Goal: Transaction & Acquisition: Purchase product/service

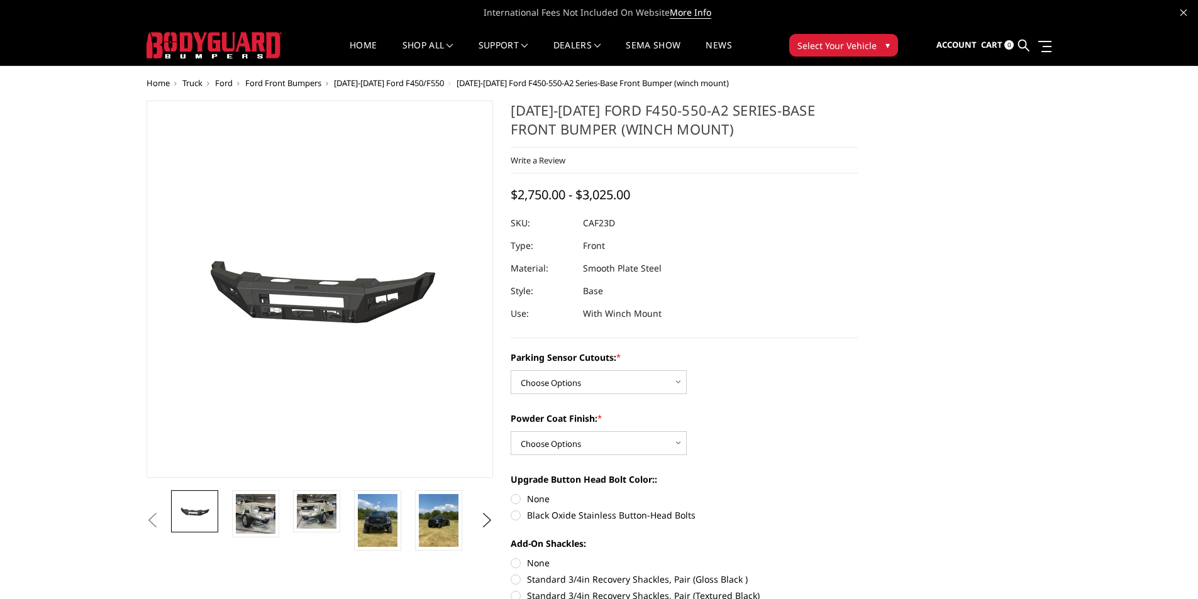
click at [292, 82] on span "Ford Front Bumpers" at bounding box center [283, 82] width 76 height 11
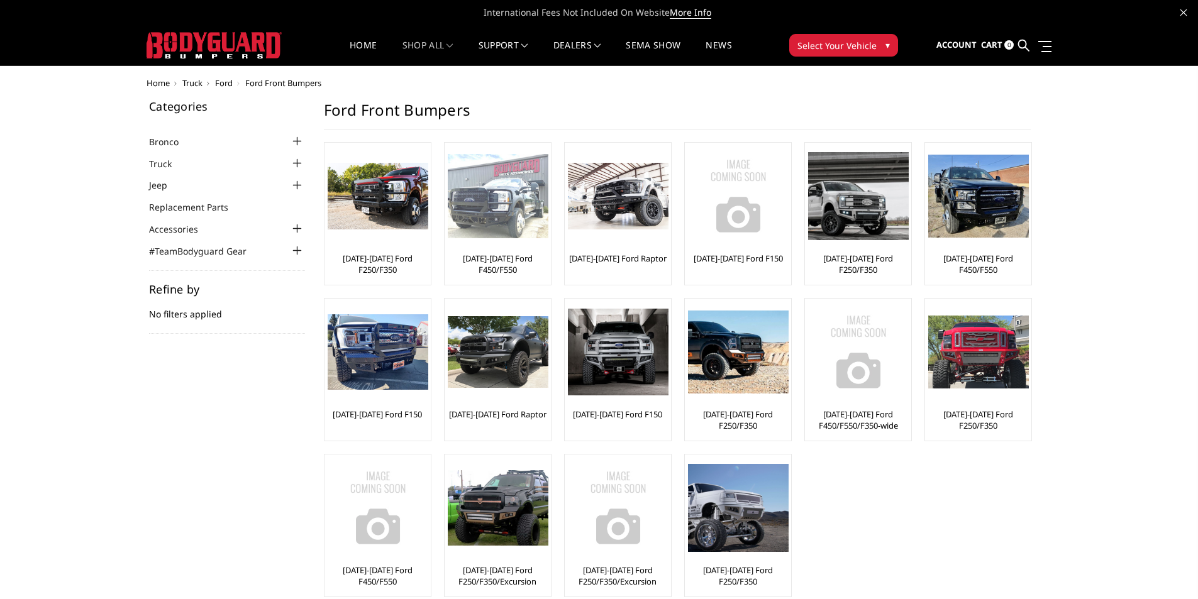
click at [505, 246] on div at bounding box center [498, 196] width 101 height 101
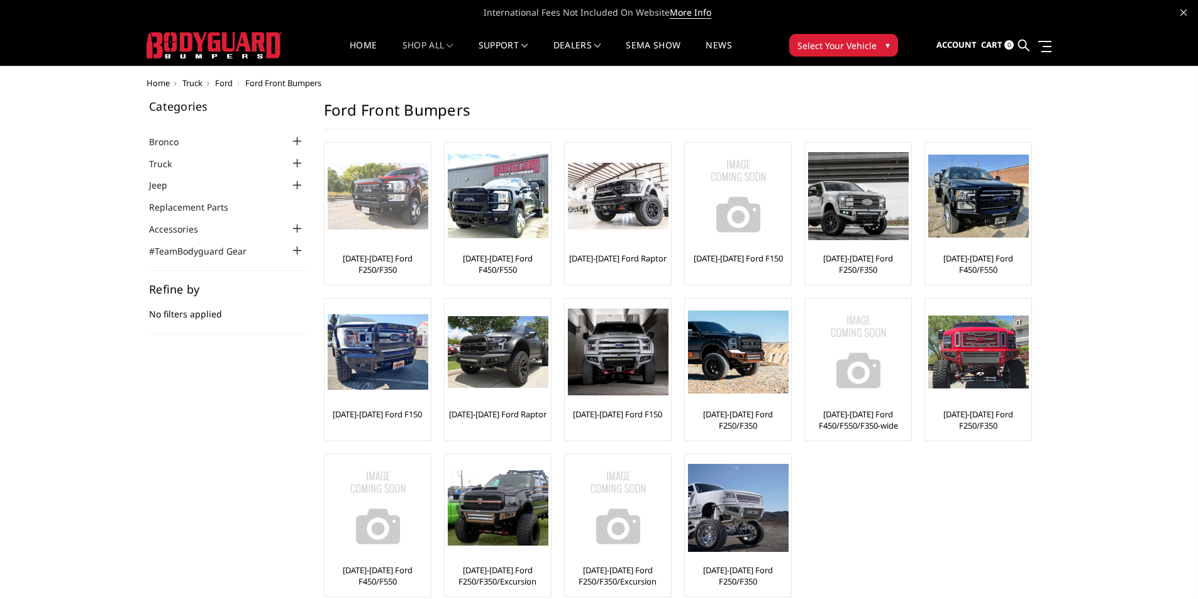
click at [422, 236] on div at bounding box center [378, 196] width 101 height 101
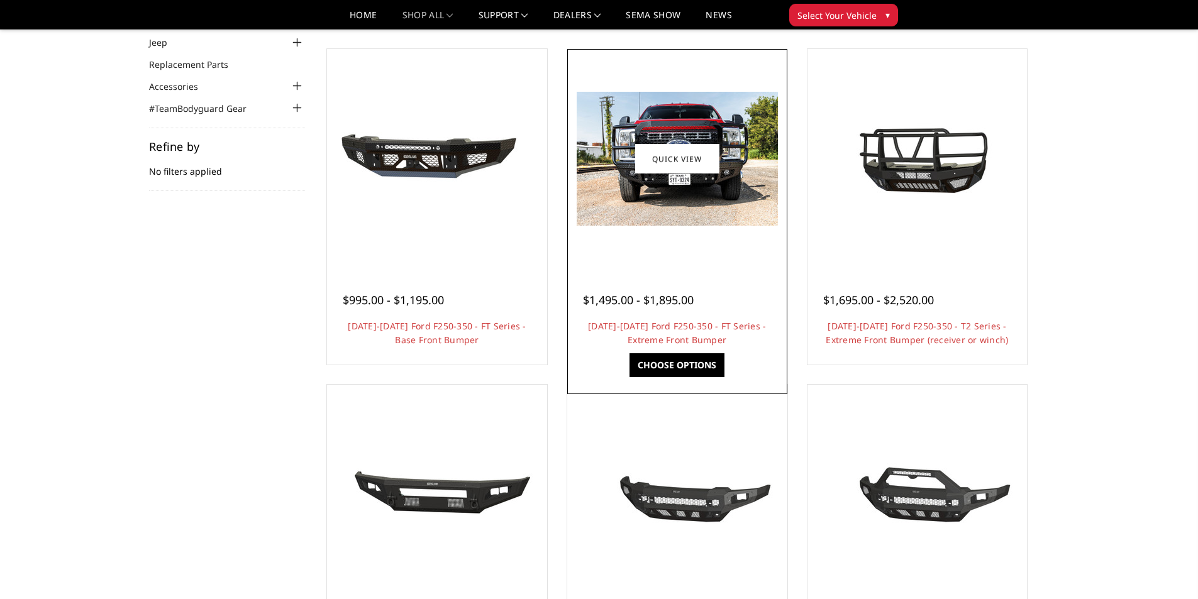
scroll to position [126, 0]
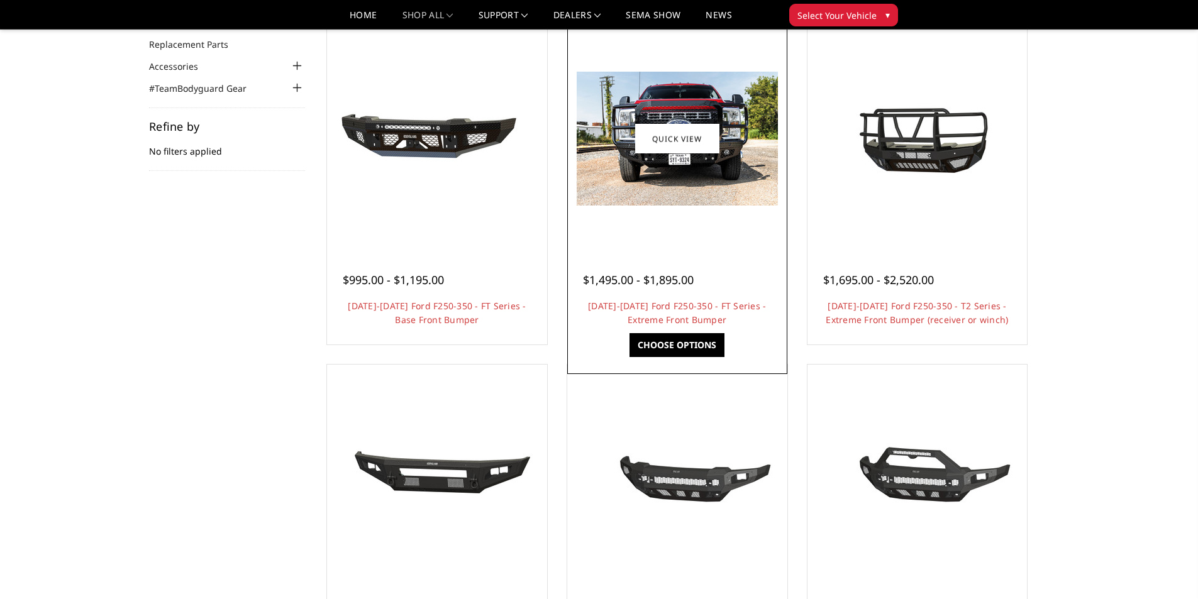
click at [676, 182] on img at bounding box center [677, 139] width 201 height 134
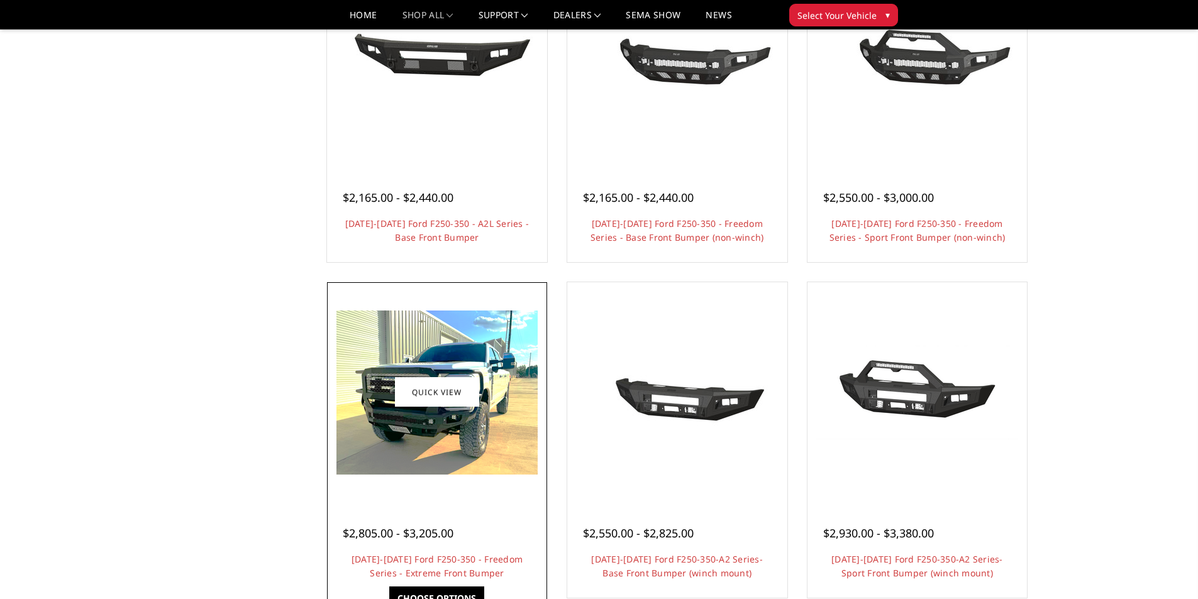
scroll to position [566, 0]
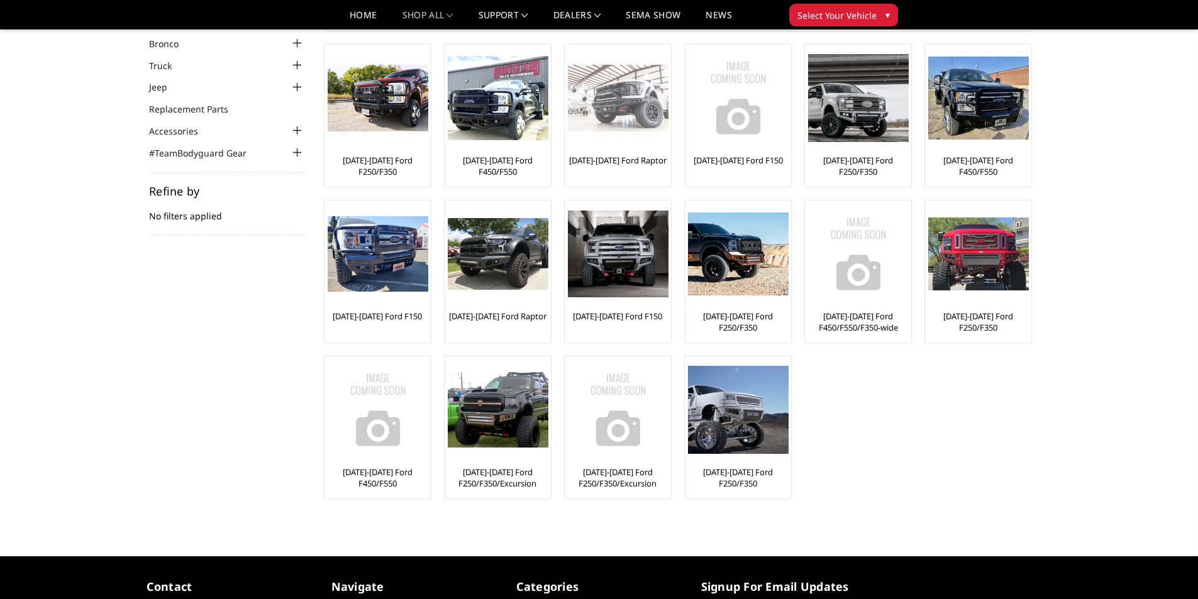
scroll to position [63, 0]
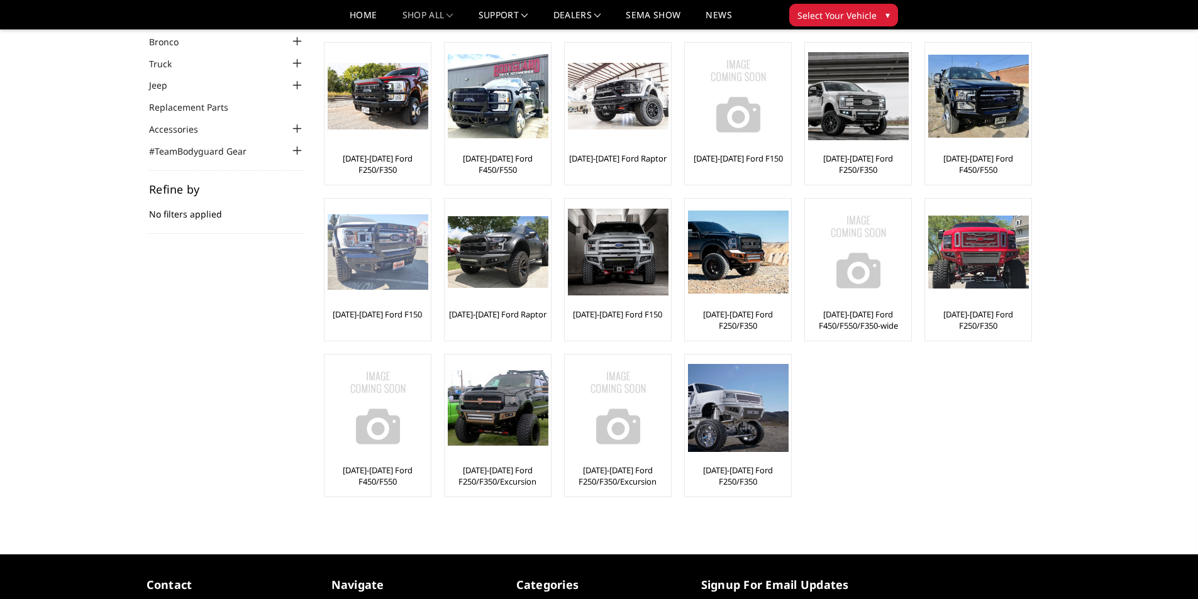
click at [399, 315] on link "[DATE]-[DATE] Ford F150" at bounding box center [377, 314] width 89 height 11
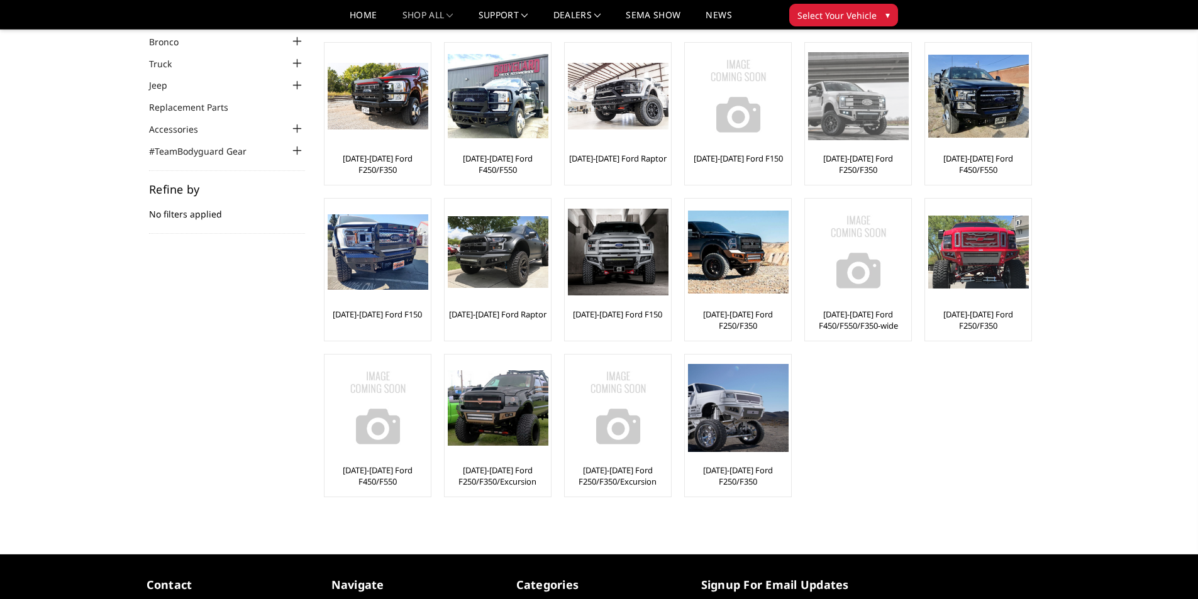
click at [867, 140] on div at bounding box center [858, 96] width 101 height 101
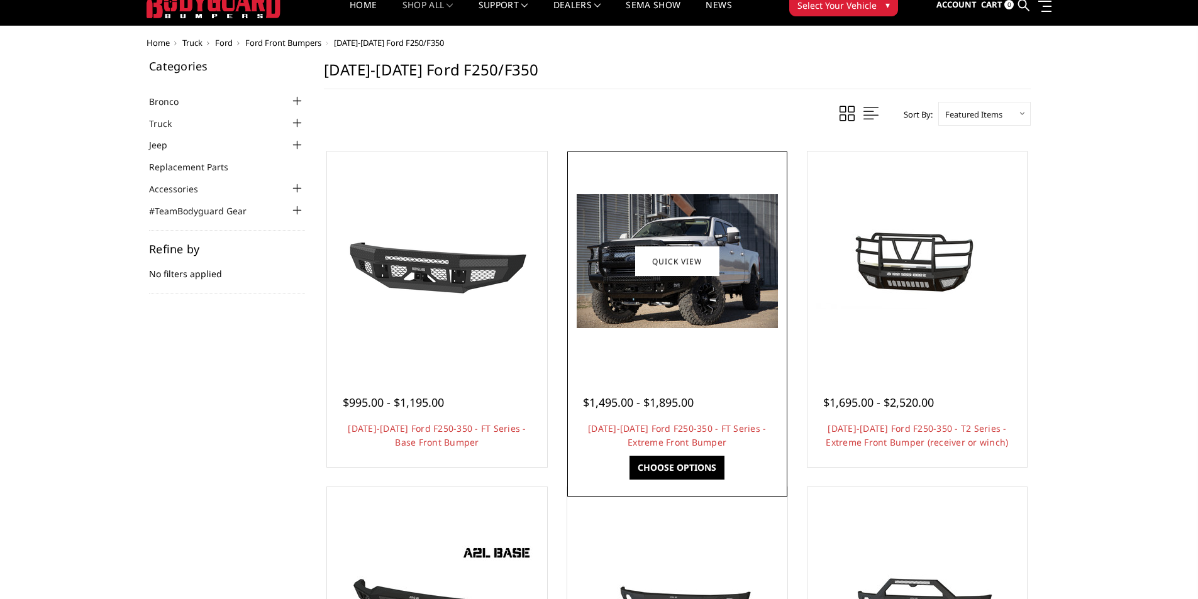
scroll to position [63, 0]
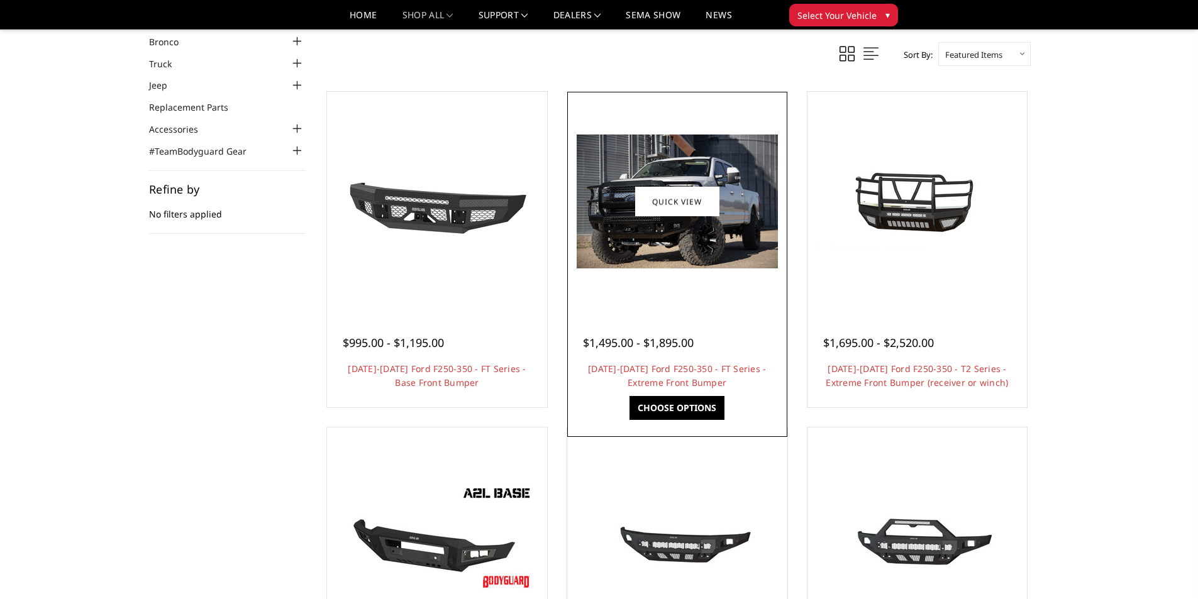
click at [676, 270] on div at bounding box center [678, 202] width 214 height 214
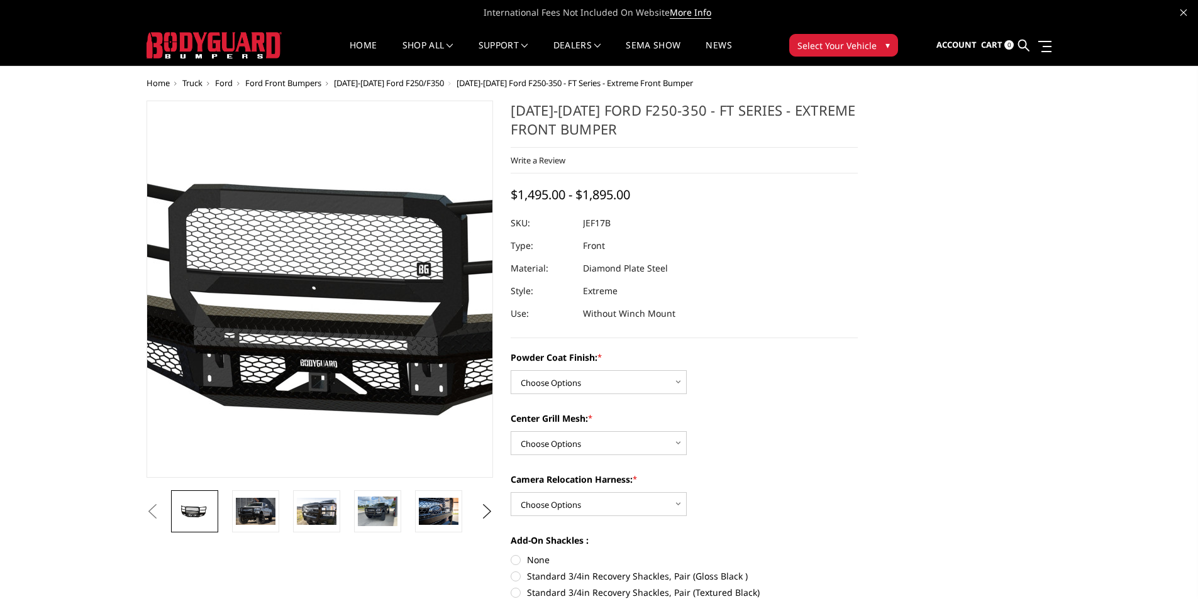
click at [286, 325] on img at bounding box center [364, 289] width 805 height 383
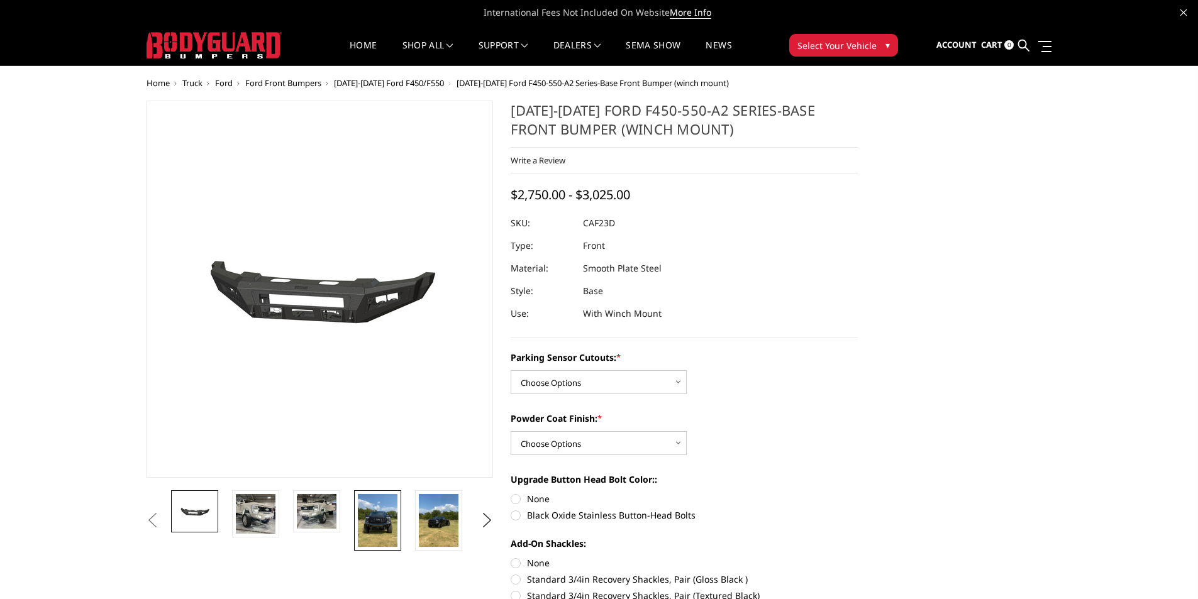
click at [388, 543] on img at bounding box center [378, 520] width 40 height 53
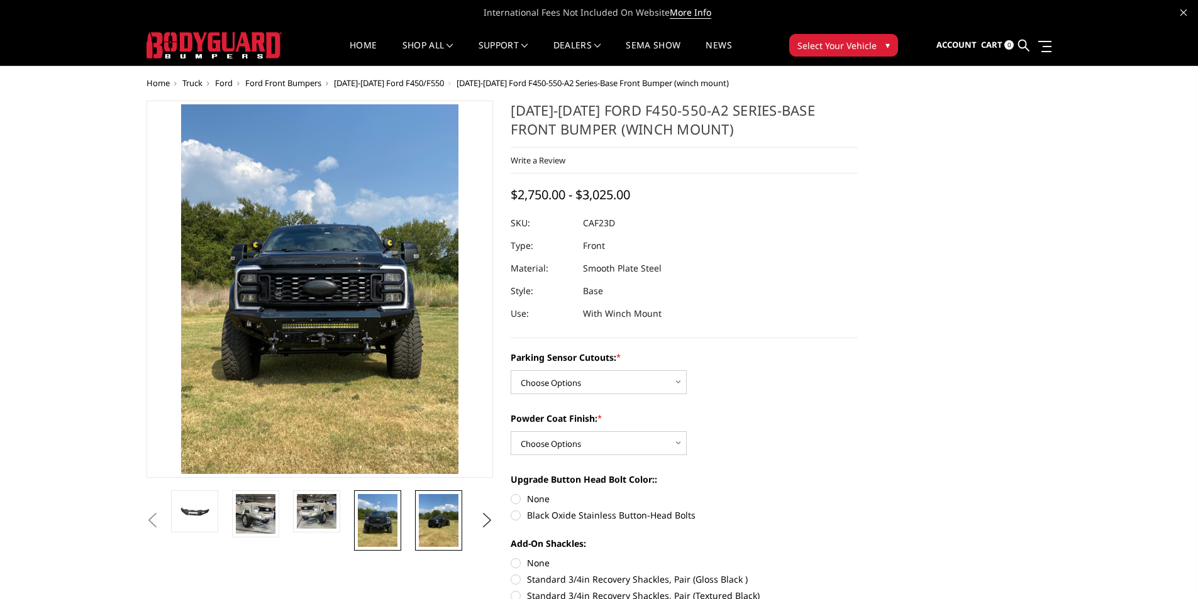
click at [443, 516] on img at bounding box center [439, 520] width 40 height 53
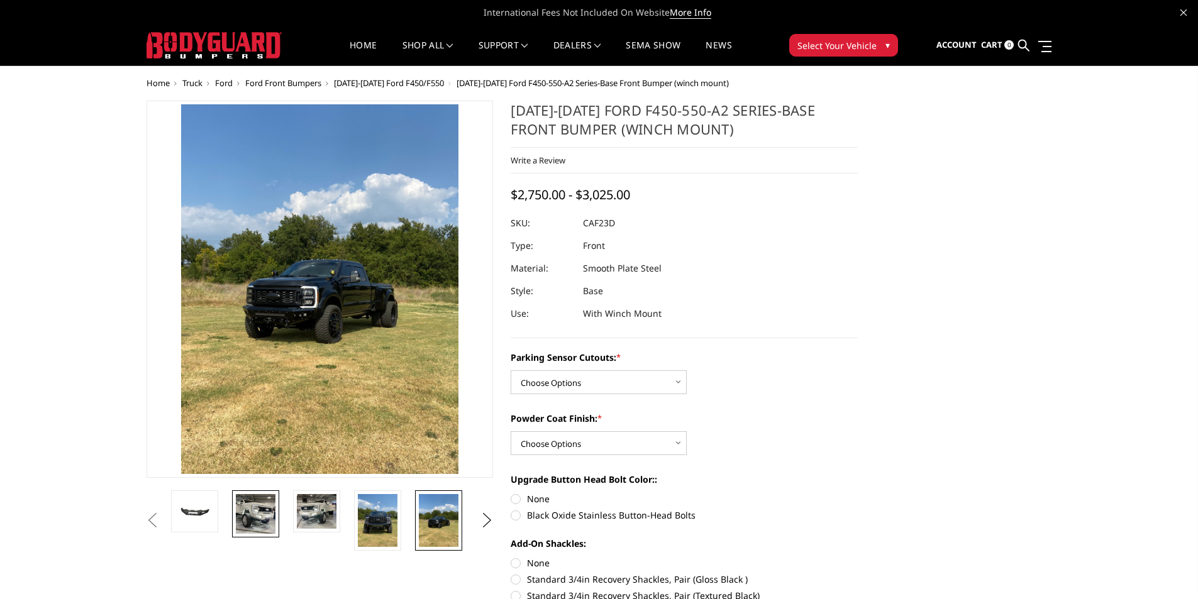
click at [262, 513] on img at bounding box center [256, 514] width 40 height 40
